Goal: Transaction & Acquisition: Book appointment/travel/reservation

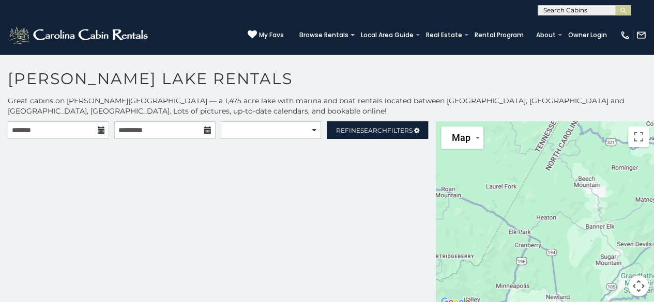
scroll to position [4, 0]
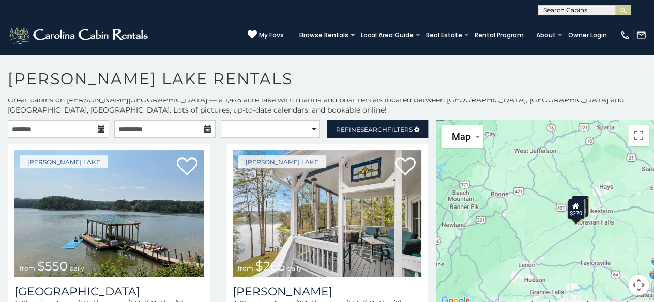
drag, startPoint x: 559, startPoint y: 238, endPoint x: 515, endPoint y: 228, distance: 45.5
click at [515, 228] on div "$550 $265 $275 $270" at bounding box center [545, 214] width 218 height 188
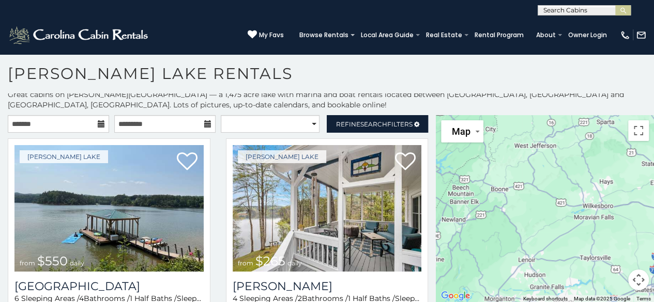
scroll to position [0, 0]
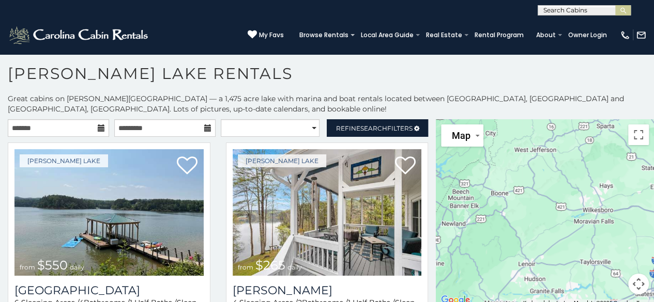
click at [519, 225] on div at bounding box center [545, 213] width 218 height 188
click at [470, 145] on button "Map" at bounding box center [462, 136] width 42 height 22
click at [473, 152] on li "Satellite" at bounding box center [472, 157] width 60 height 18
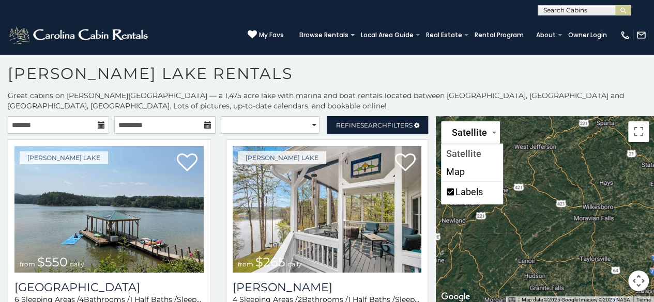
scroll to position [4, 0]
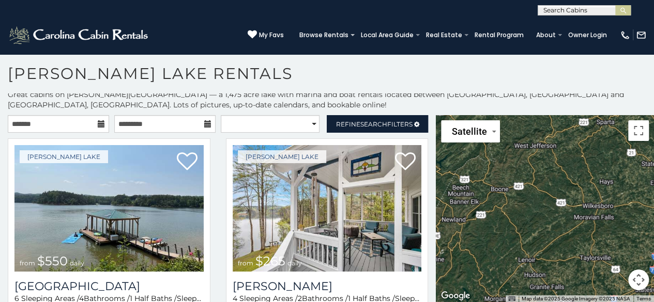
click at [632, 281] on button "Map camera controls" at bounding box center [638, 280] width 21 height 21
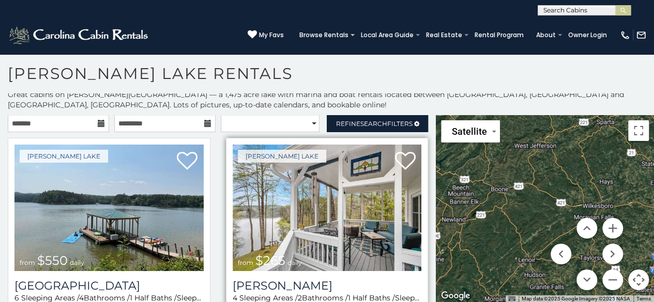
scroll to position [0, 0]
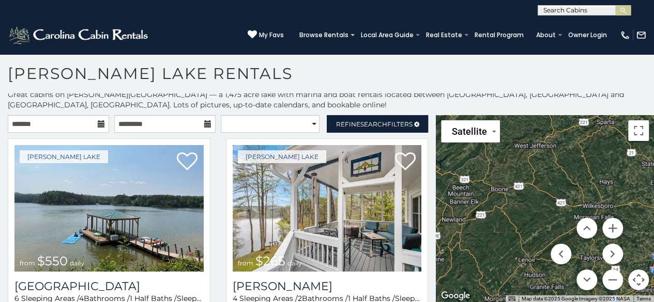
click at [100, 121] on icon at bounding box center [101, 123] width 7 height 7
click at [98, 125] on icon at bounding box center [101, 123] width 7 height 7
click at [93, 121] on input "text" at bounding box center [58, 124] width 101 height 18
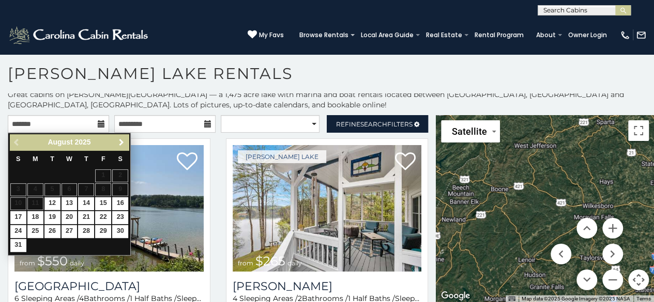
click at [117, 146] on link "Next" at bounding box center [121, 142] width 13 height 13
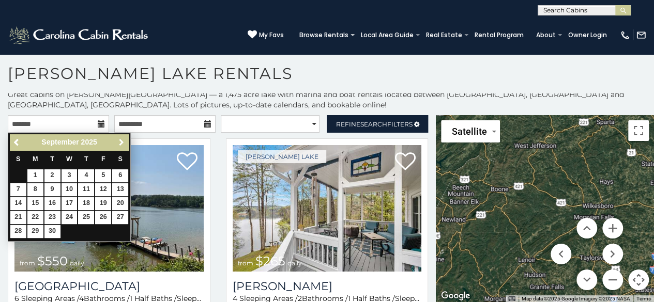
click at [117, 147] on link "Next" at bounding box center [121, 142] width 13 height 13
click at [88, 173] on link "2" at bounding box center [86, 176] width 16 height 13
type input "**********"
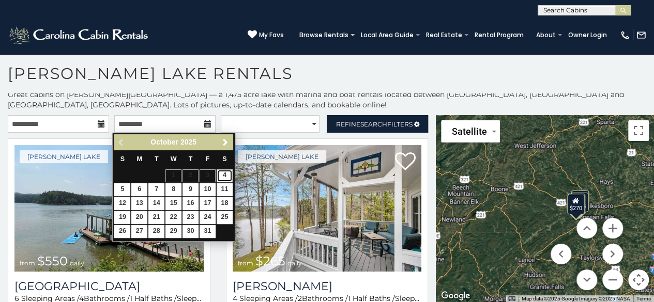
click at [226, 172] on link "4" at bounding box center [225, 176] width 16 height 13
type input "**********"
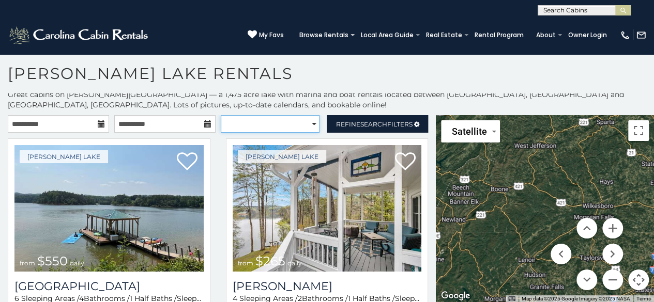
click at [255, 127] on select "**********" at bounding box center [270, 124] width 99 height 18
click at [371, 134] on div "**********" at bounding box center [218, 126] width 436 height 23
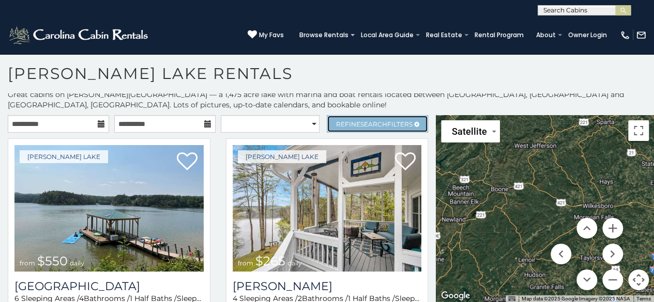
click at [373, 131] on link "Refine Search Filters" at bounding box center [377, 124] width 101 height 18
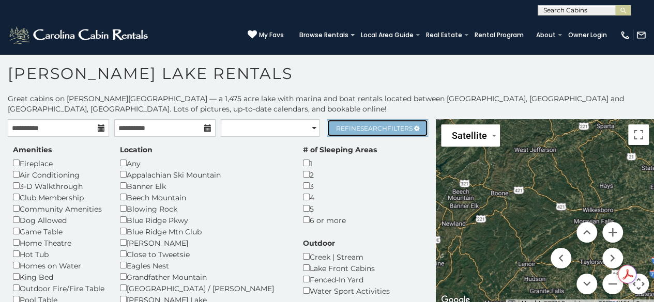
click at [348, 132] on link "Refine Search Filters" at bounding box center [377, 128] width 101 height 18
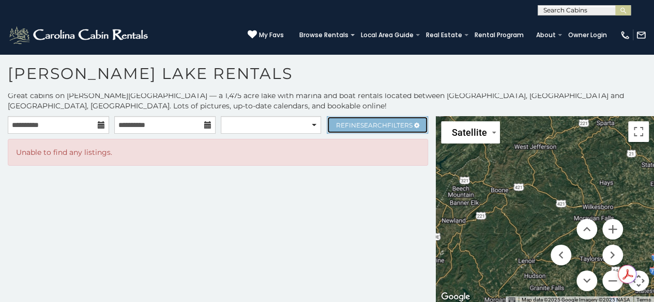
scroll to position [4, 0]
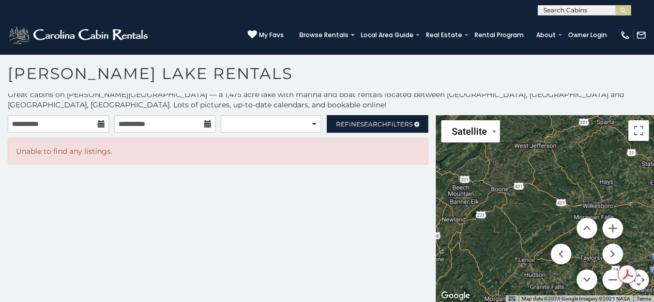
click at [216, 77] on h1 "Kerr Scott Lake Rentals" at bounding box center [327, 78] width 654 height 29
click at [122, 36] on img at bounding box center [79, 35] width 143 height 21
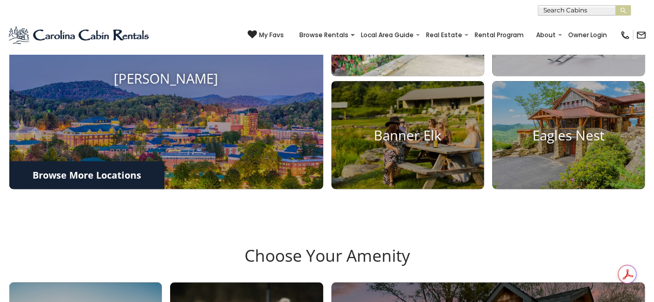
scroll to position [465, 0]
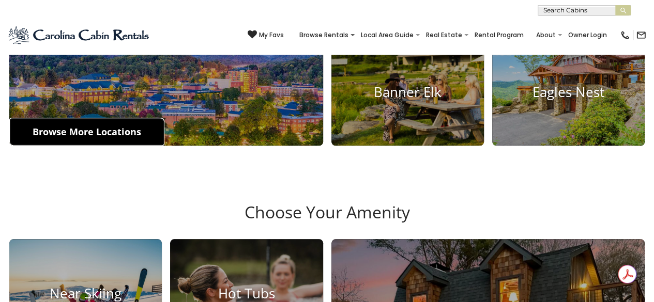
click at [128, 146] on link "Browse More Locations" at bounding box center [86, 132] width 155 height 28
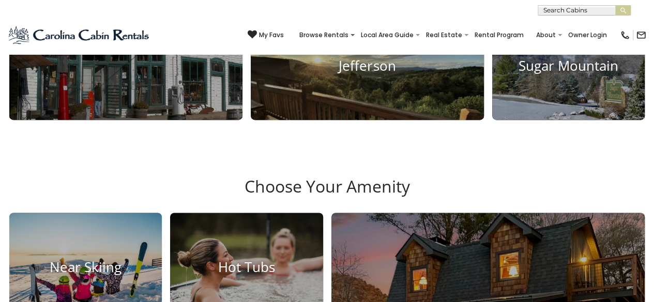
scroll to position [620, 0]
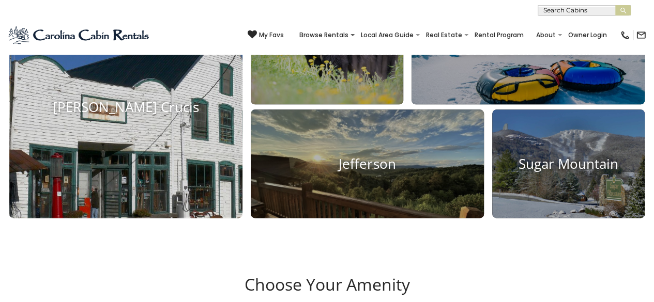
click at [195, 115] on h4 "[PERSON_NAME] Crucis" at bounding box center [125, 107] width 233 height 16
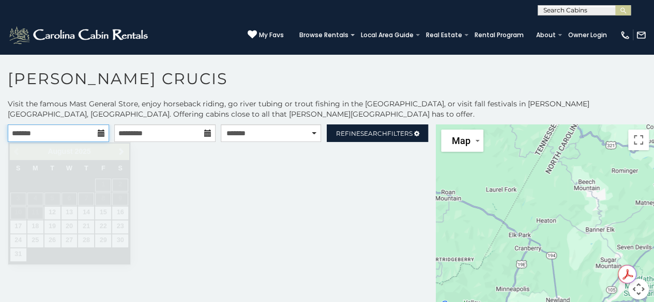
click at [93, 134] on input "text" at bounding box center [58, 134] width 101 height 18
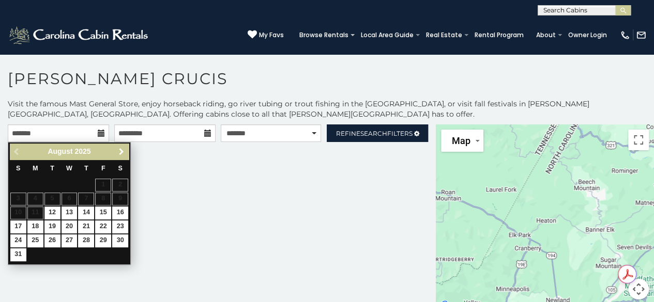
click at [123, 151] on span "Next" at bounding box center [121, 152] width 8 height 8
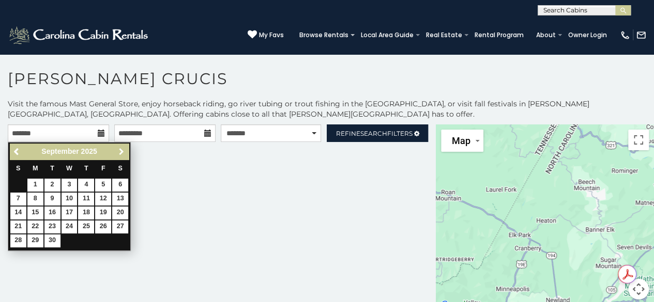
click at [123, 151] on span "Next" at bounding box center [121, 152] width 8 height 8
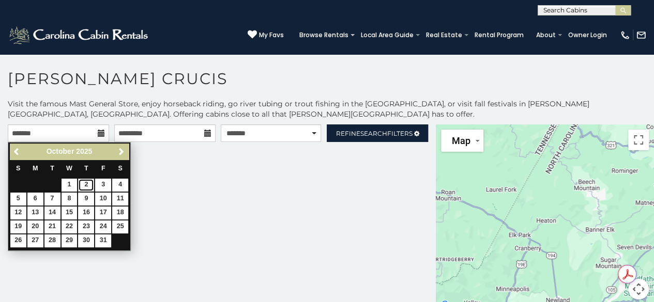
click at [90, 185] on link "2" at bounding box center [86, 185] width 16 height 13
type input "**********"
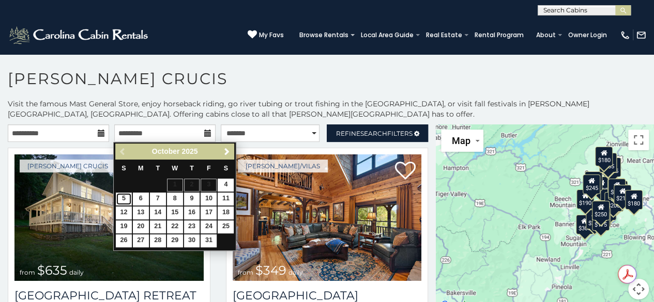
click at [124, 195] on link "5" at bounding box center [124, 199] width 16 height 13
type input "**********"
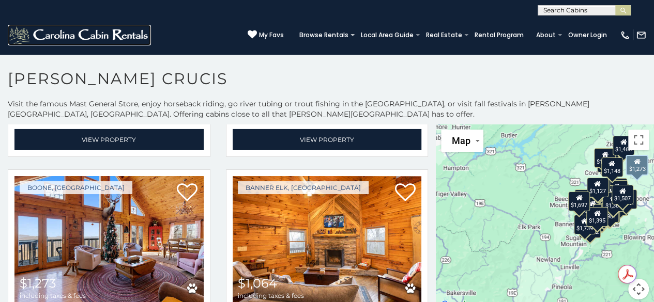
scroll to position [1757, 0]
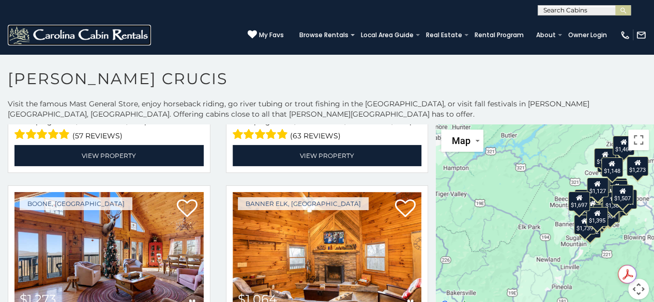
click at [96, 36] on img at bounding box center [79, 35] width 143 height 21
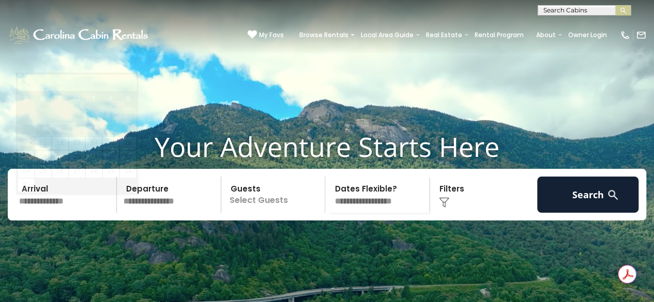
click at [70, 213] on input "text" at bounding box center [66, 195] width 101 height 36
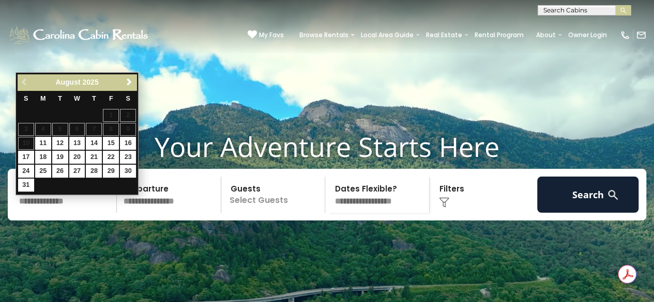
click at [130, 88] on div "Previous Next August 2025" at bounding box center [77, 82] width 119 height 16
click at [131, 84] on span "Next" at bounding box center [129, 82] width 8 height 8
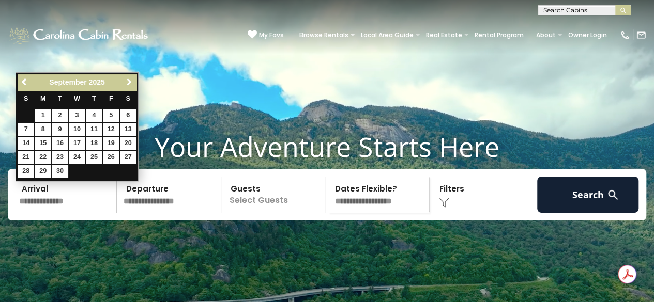
click at [131, 84] on span "Next" at bounding box center [129, 82] width 8 height 8
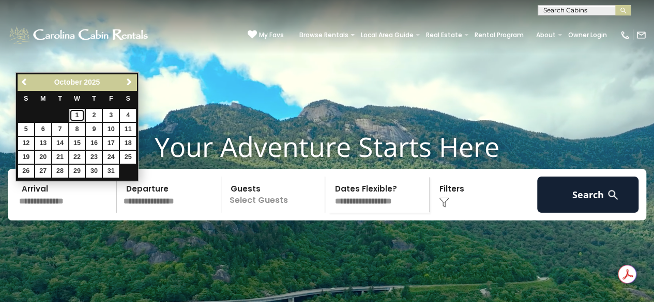
click at [79, 113] on link "1" at bounding box center [77, 115] width 16 height 13
type input "*******"
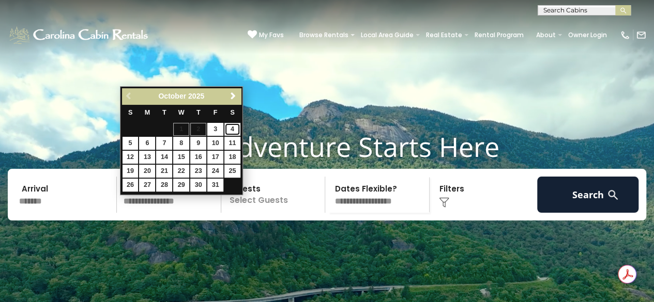
click at [236, 132] on link "4" at bounding box center [232, 129] width 16 height 13
type input "*******"
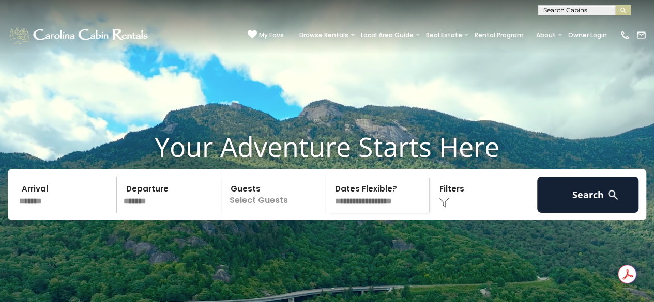
click at [257, 206] on p "Select Guests" at bounding box center [274, 195] width 101 height 36
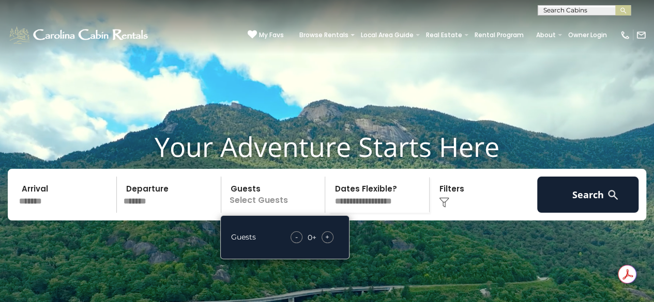
click at [325, 243] on div "+" at bounding box center [328, 238] width 12 height 12
click at [327, 242] on span "+" at bounding box center [327, 237] width 4 height 10
drag, startPoint x: 589, startPoint y: 202, endPoint x: 461, endPoint y: 250, distance: 136.7
click at [589, 203] on button "Search" at bounding box center [587, 195] width 101 height 36
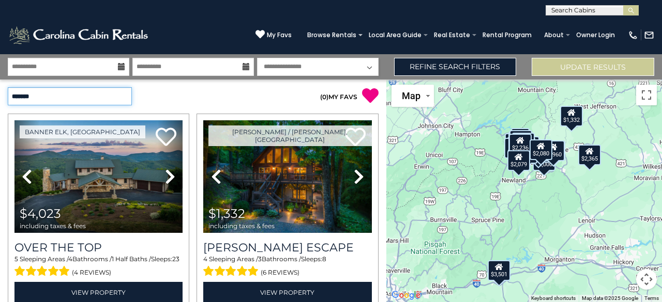
click at [125, 89] on select "**********" at bounding box center [70, 96] width 124 height 18
select select "*********"
click at [8, 87] on select "**********" at bounding box center [70, 96] width 124 height 18
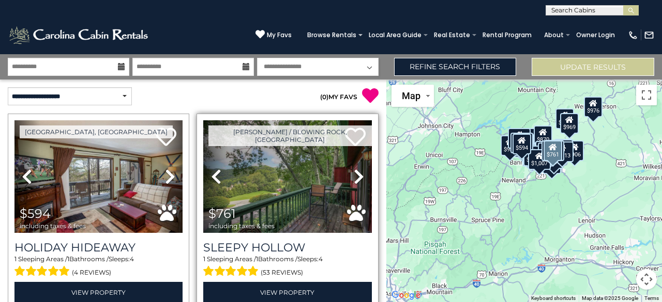
click at [354, 173] on icon at bounding box center [359, 177] width 10 height 17
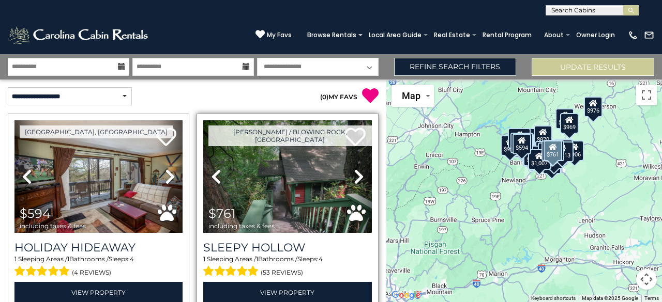
click at [354, 173] on icon at bounding box center [359, 177] width 10 height 17
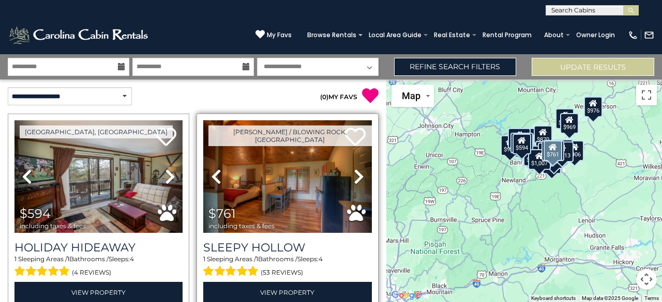
click at [354, 173] on icon at bounding box center [359, 177] width 10 height 17
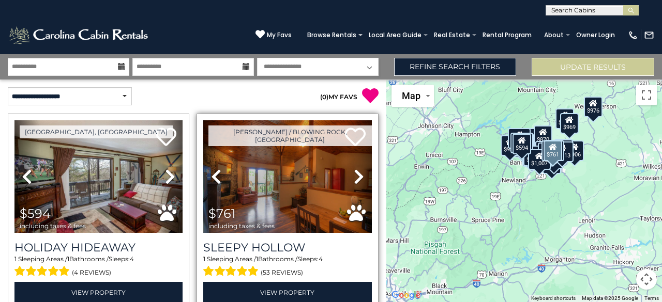
click at [354, 173] on icon at bounding box center [359, 177] width 10 height 17
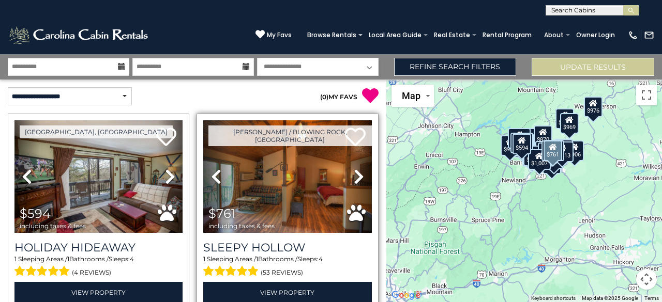
click at [354, 173] on icon at bounding box center [359, 177] width 10 height 17
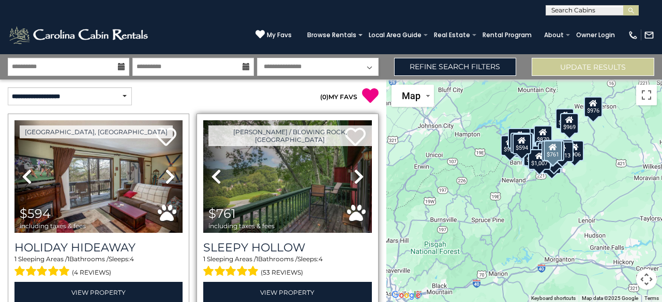
click at [354, 173] on icon at bounding box center [359, 177] width 10 height 17
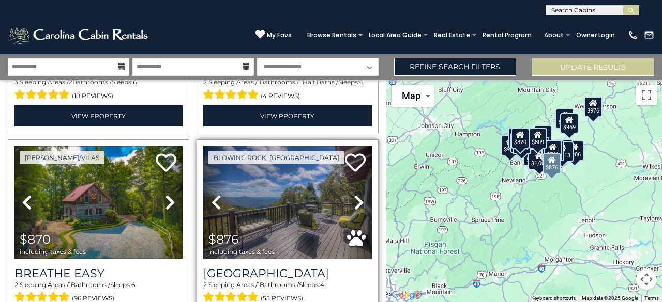
scroll to position [620, 0]
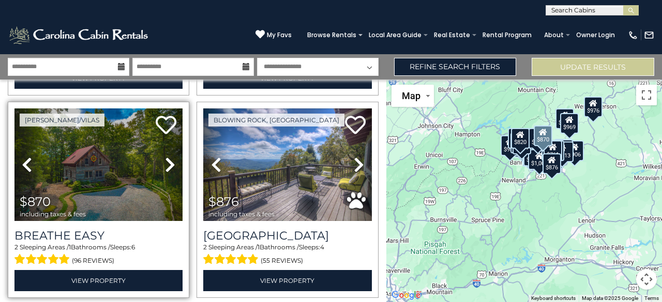
click at [165, 164] on icon at bounding box center [170, 165] width 10 height 17
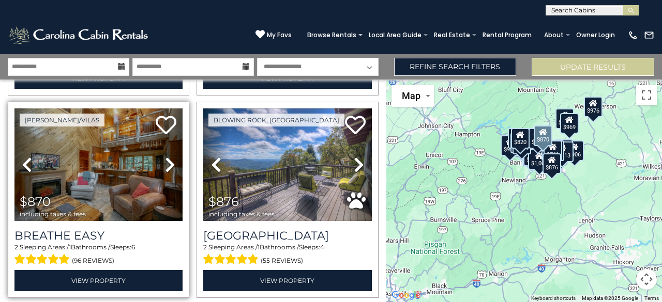
click at [165, 164] on icon at bounding box center [170, 165] width 10 height 17
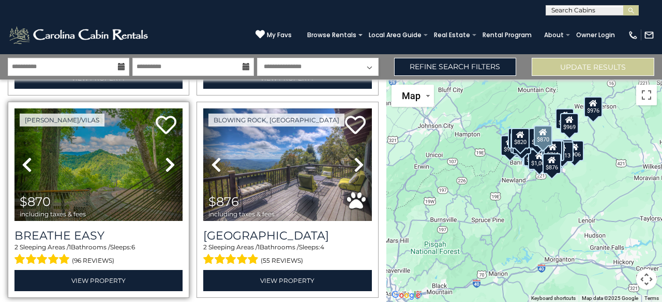
click at [165, 164] on icon at bounding box center [170, 165] width 10 height 17
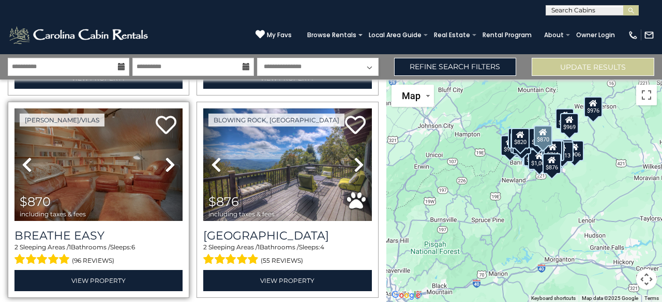
click at [165, 164] on icon at bounding box center [170, 165] width 10 height 17
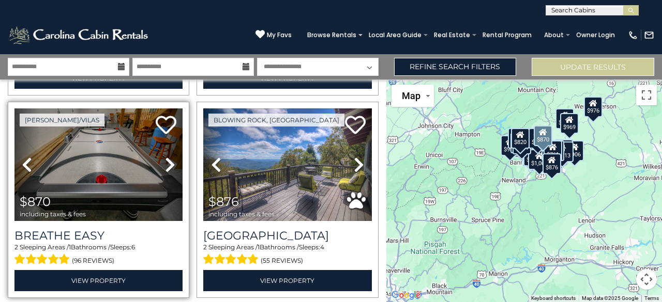
click at [168, 157] on icon at bounding box center [170, 165] width 10 height 17
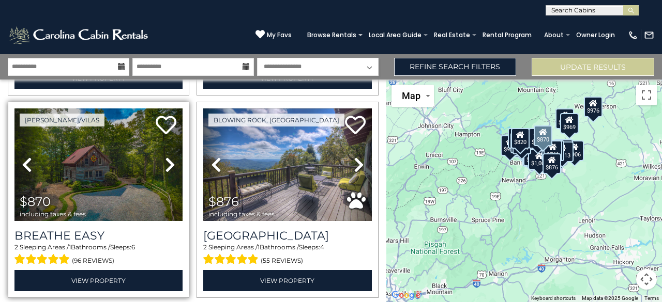
click at [168, 157] on icon at bounding box center [170, 165] width 10 height 17
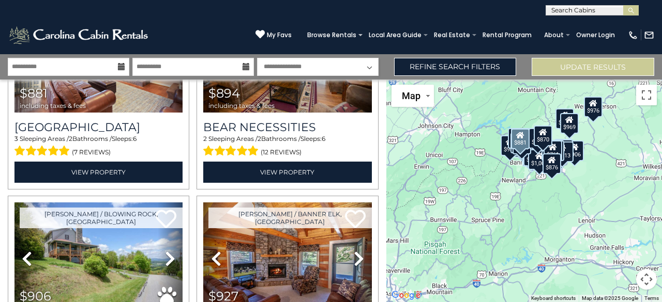
scroll to position [982, 0]
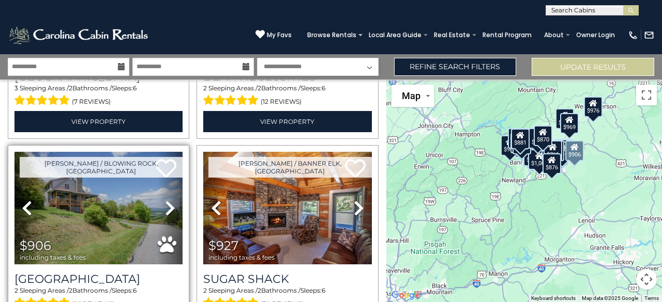
click at [172, 200] on icon at bounding box center [170, 208] width 10 height 17
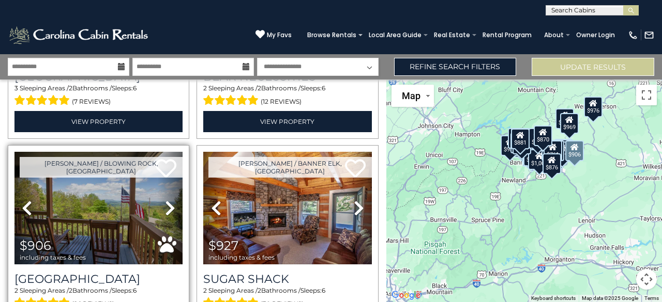
click at [172, 200] on icon at bounding box center [170, 208] width 10 height 17
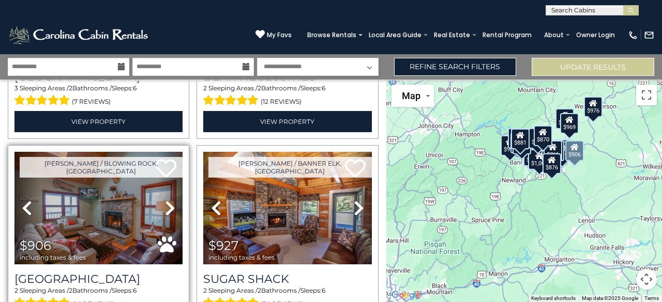
click at [172, 200] on icon at bounding box center [170, 208] width 10 height 17
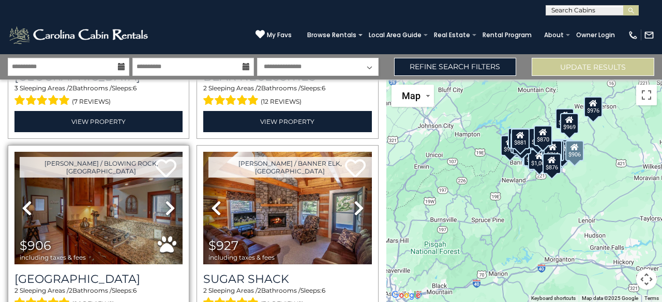
click at [172, 200] on icon at bounding box center [170, 208] width 10 height 17
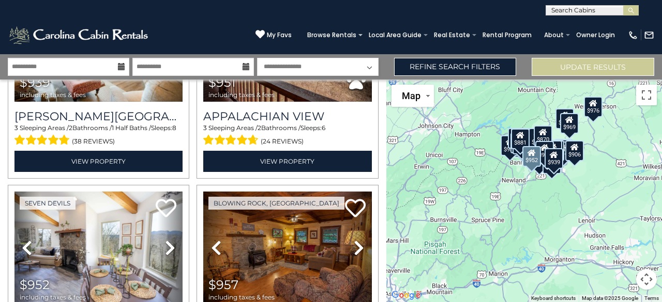
scroll to position [1602, 0]
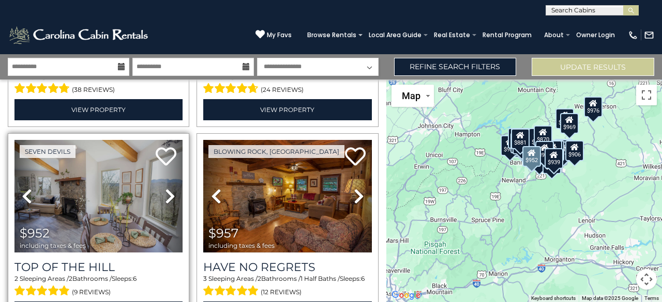
click at [171, 188] on icon at bounding box center [170, 196] width 10 height 17
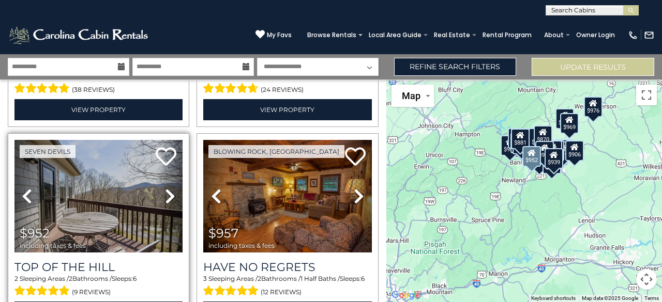
click at [171, 188] on icon at bounding box center [170, 196] width 10 height 17
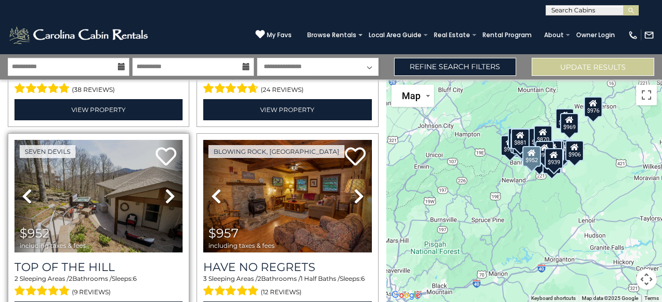
click at [171, 188] on icon at bounding box center [170, 196] width 10 height 17
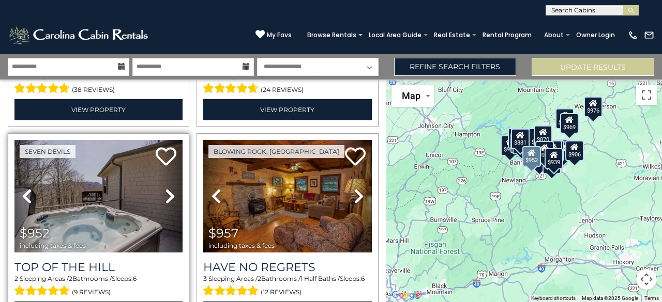
click at [171, 188] on icon at bounding box center [170, 196] width 10 height 17
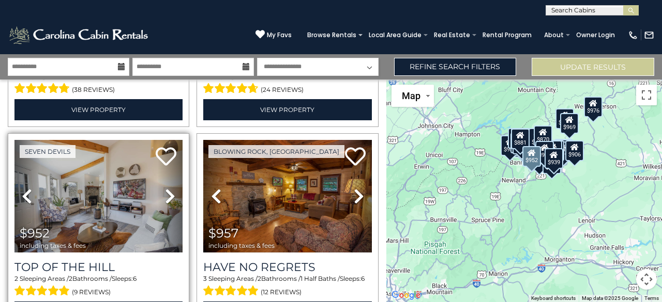
click at [171, 188] on icon at bounding box center [170, 196] width 10 height 17
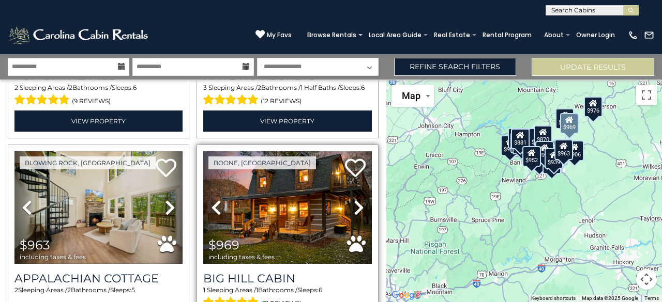
scroll to position [1809, 0]
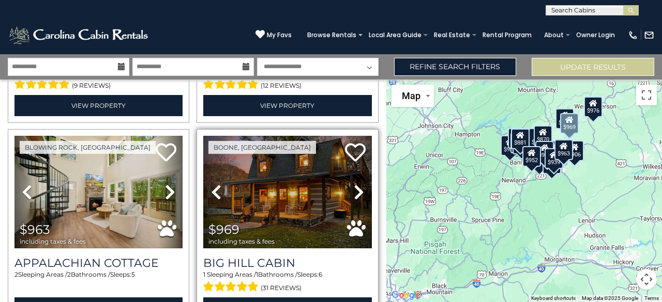
click at [354, 184] on icon at bounding box center [359, 192] width 10 height 17
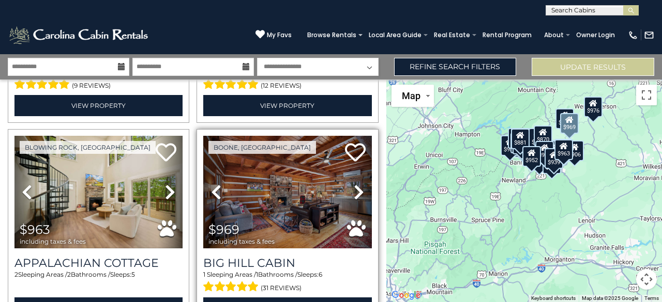
click at [354, 184] on icon at bounding box center [359, 192] width 10 height 17
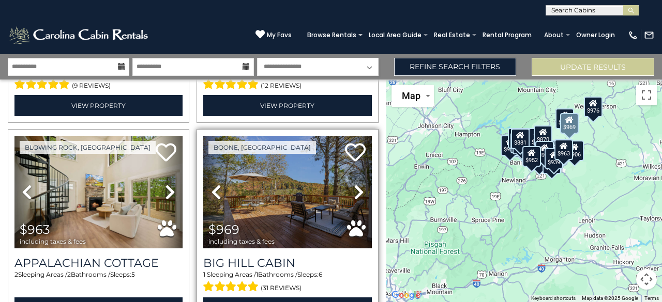
click at [354, 184] on icon at bounding box center [359, 192] width 10 height 17
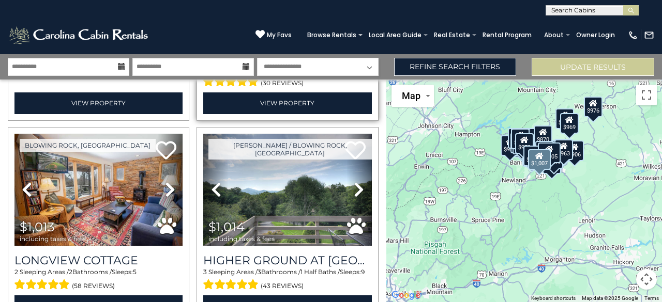
scroll to position [2879, 0]
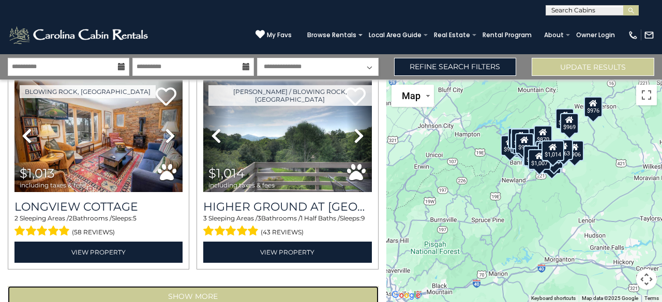
click at [217, 286] on button "Show More" at bounding box center [193, 296] width 371 height 21
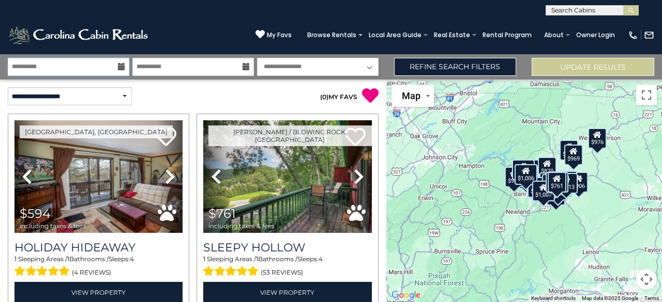
click at [71, 65] on input "**********" at bounding box center [68, 67] width 121 height 18
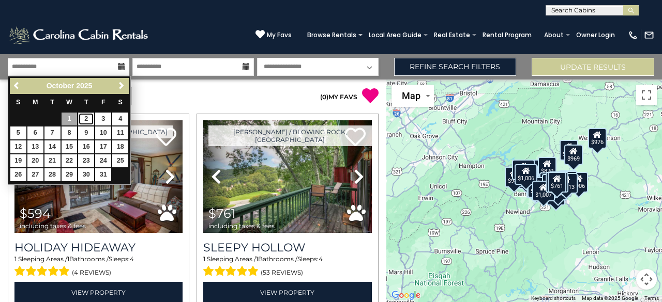
click at [88, 117] on link "2" at bounding box center [86, 119] width 16 height 13
type input "*******"
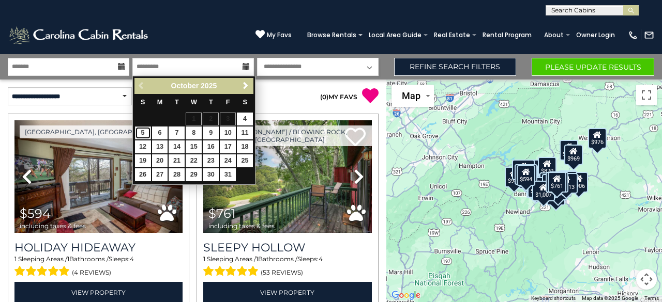
click at [141, 133] on link "5" at bounding box center [143, 133] width 16 height 13
type input "*******"
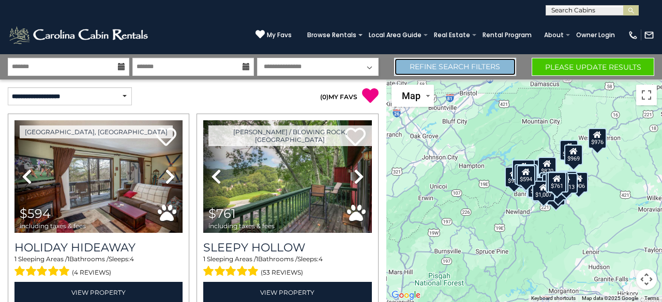
click at [451, 65] on link "Refine Search Filters" at bounding box center [455, 67] width 123 height 18
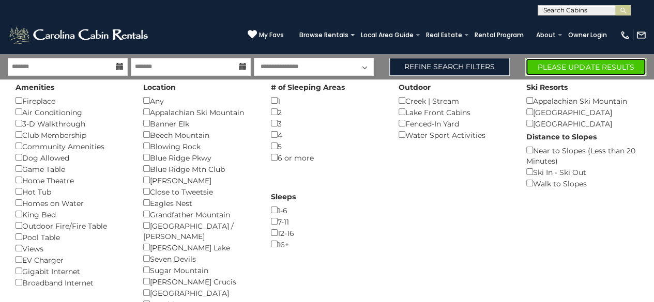
click at [570, 70] on button "Please Update Results" at bounding box center [585, 67] width 121 height 18
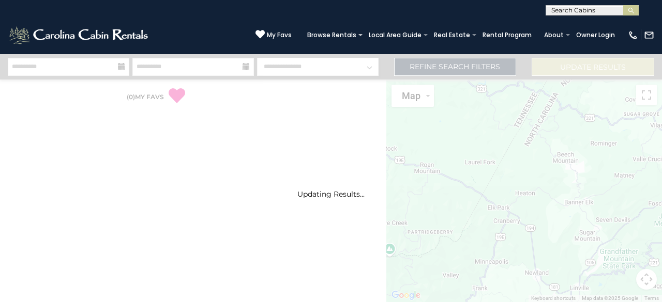
click at [102, 77] on div "Updating Results..." at bounding box center [331, 178] width 662 height 248
click at [104, 68] on div "Updating Results..." at bounding box center [331, 178] width 662 height 248
click at [31, 31] on img at bounding box center [79, 35] width 143 height 21
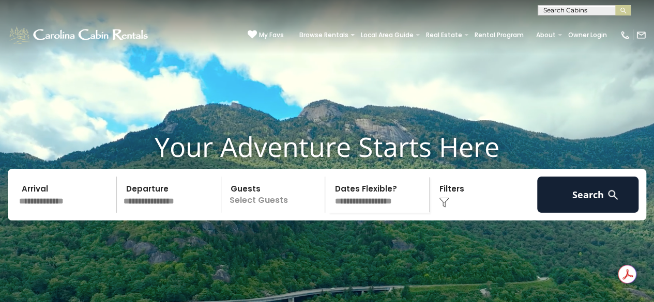
click at [61, 213] on input "text" at bounding box center [66, 195] width 101 height 36
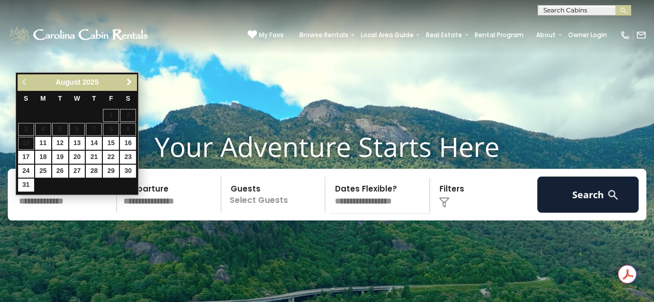
click at [129, 81] on span "Next" at bounding box center [129, 82] width 8 height 8
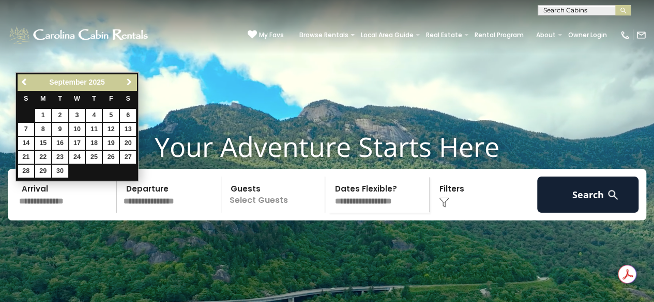
click at [129, 82] on span "Next" at bounding box center [129, 82] width 8 height 8
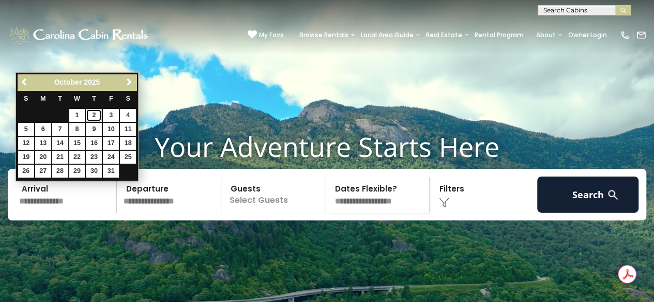
click at [95, 114] on link "2" at bounding box center [94, 115] width 16 height 13
type input "*******"
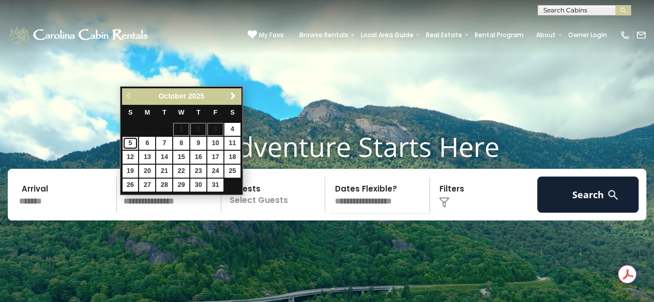
click at [128, 140] on link "5" at bounding box center [131, 143] width 16 height 13
type input "*******"
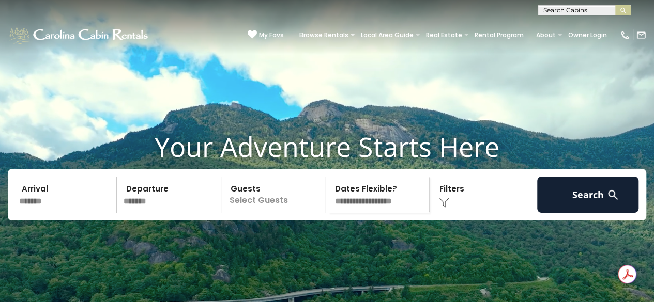
click at [378, 205] on select "**********" at bounding box center [378, 195] width 101 height 36
drag, startPoint x: 377, startPoint y: 205, endPoint x: 386, endPoint y: 206, distance: 8.3
click at [377, 205] on select "**********" at bounding box center [378, 195] width 101 height 36
click at [451, 213] on div "Click to Choose" at bounding box center [483, 195] width 101 height 36
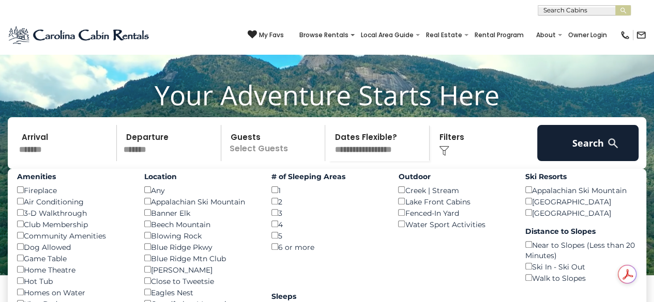
scroll to position [103, 0]
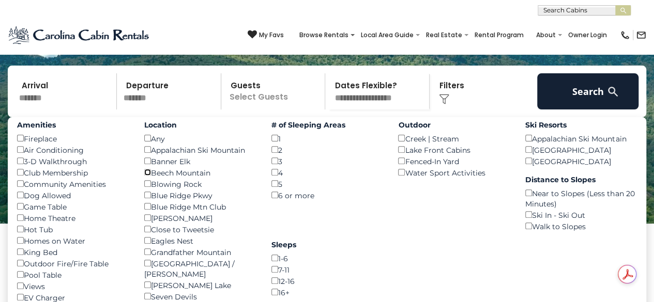
click at [145, 178] on div "Beech Mountain ()" at bounding box center [200, 172] width 112 height 11
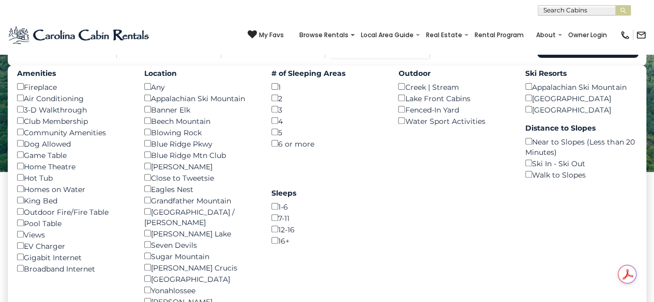
click at [148, 172] on div "Boone ()" at bounding box center [200, 166] width 112 height 11
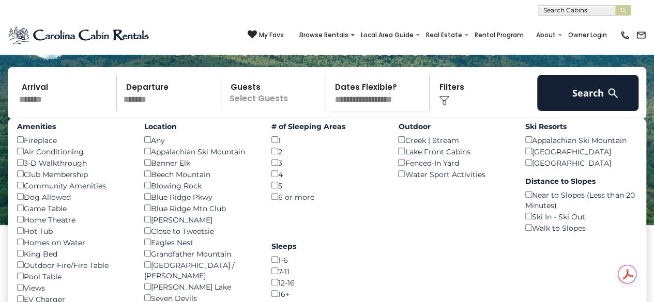
scroll to position [0, 0]
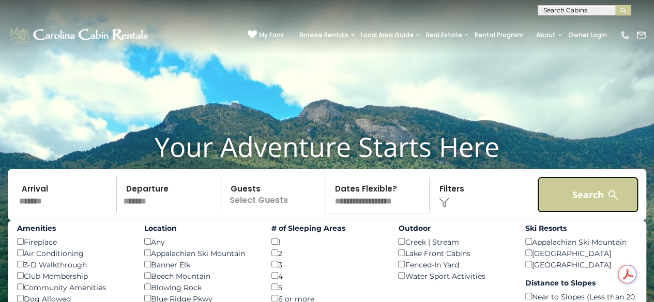
click at [567, 207] on button "Search" at bounding box center [587, 195] width 101 height 36
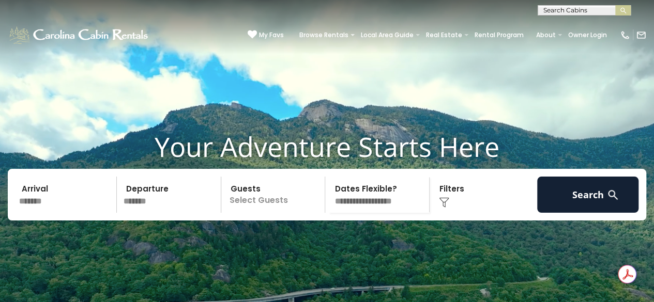
click at [260, 213] on p "Select Guests" at bounding box center [274, 195] width 101 height 36
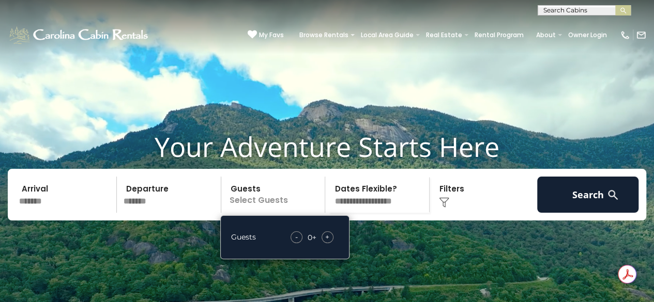
click at [329, 242] on span "+" at bounding box center [327, 237] width 4 height 10
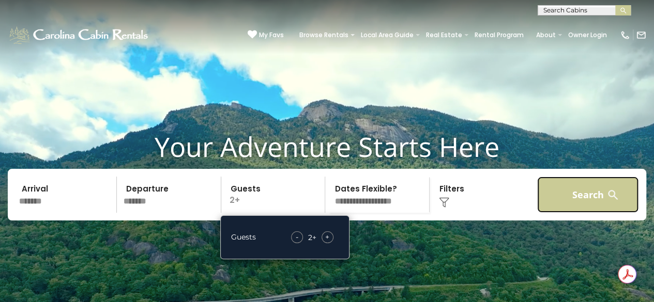
click at [545, 213] on button "Search" at bounding box center [587, 195] width 101 height 36
